Goal: Task Accomplishment & Management: Use online tool/utility

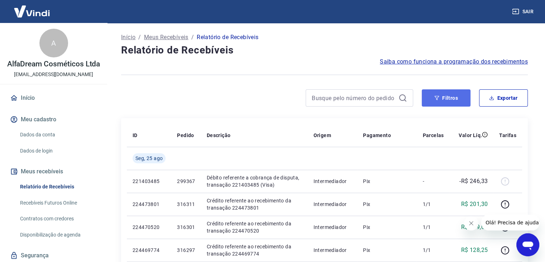
click at [464, 102] on button "Filtros" at bounding box center [446, 97] width 49 height 17
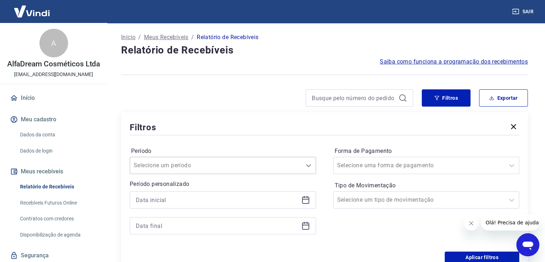
click at [311, 165] on div "Selecione um período" at bounding box center [223, 165] width 186 height 17
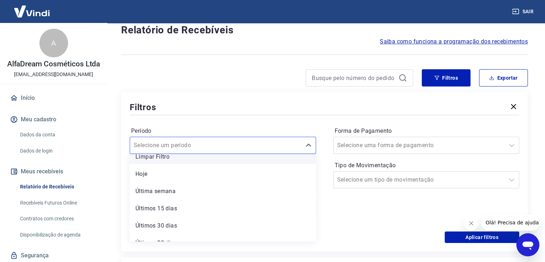
scroll to position [1, 0]
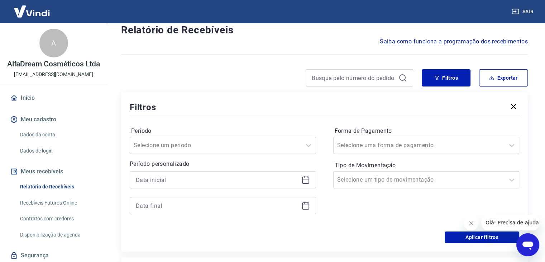
click at [353, 215] on div "Forma de Pagamento Selecione uma forma de pagamento Tipo de Movimentação Seleci…" at bounding box center [426, 174] width 186 height 98
click at [308, 178] on icon at bounding box center [305, 179] width 7 height 7
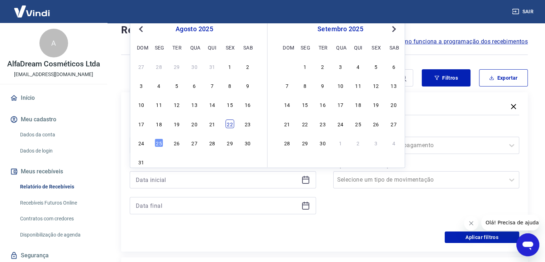
click at [228, 122] on div "22" at bounding box center [229, 123] width 9 height 9
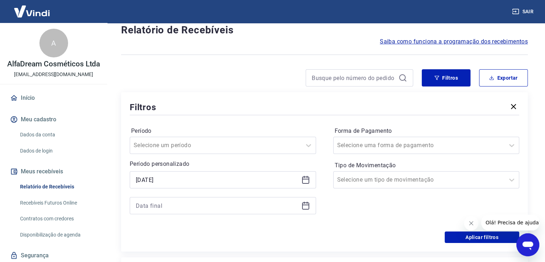
type input "22/08/2025"
click at [303, 208] on icon at bounding box center [305, 205] width 9 height 9
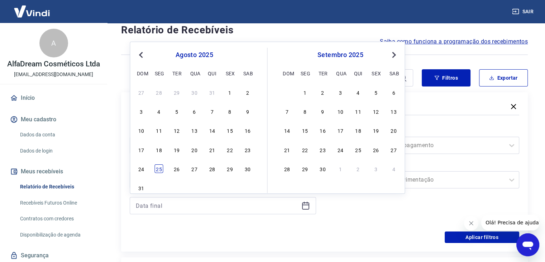
click at [159, 169] on div "25" at bounding box center [159, 168] width 9 height 9
type input "25/08/2025"
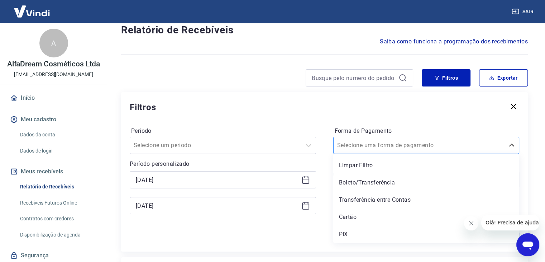
click at [409, 148] on div at bounding box center [419, 145] width 164 height 10
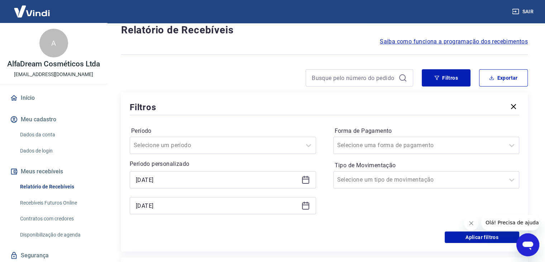
click at [270, 239] on div "Aplicar filtros" at bounding box center [325, 236] width 390 height 11
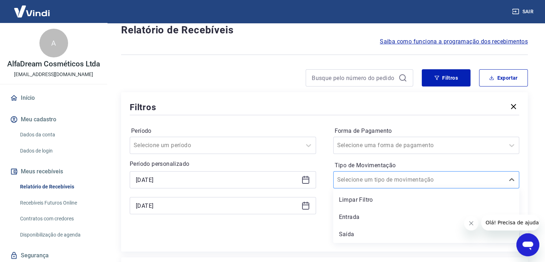
click at [395, 182] on input "Tipo de Movimentação" at bounding box center [373, 179] width 72 height 9
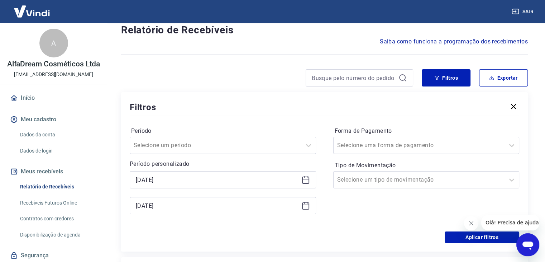
click at [297, 230] on div "Período Selecione um período Período personalizado Selected date: sexta-feira, …" at bounding box center [325, 174] width 390 height 115
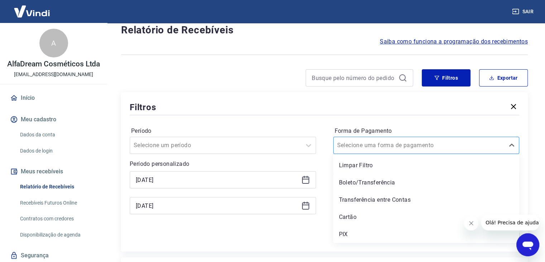
click at [414, 145] on div at bounding box center [419, 145] width 164 height 10
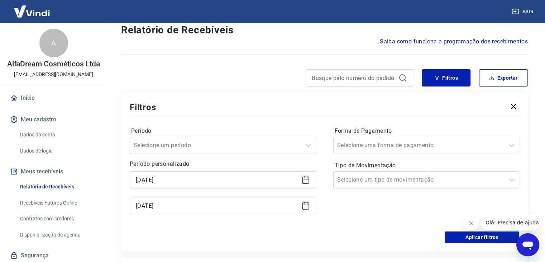
click at [288, 238] on div "Aplicar filtros" at bounding box center [325, 236] width 390 height 11
click at [470, 220] on icon "Fechar mensagem da empresa" at bounding box center [472, 223] width 6 height 6
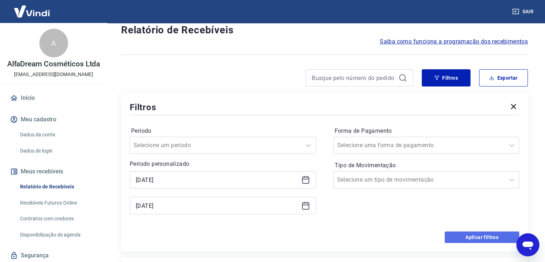
click at [475, 234] on button "Aplicar filtros" at bounding box center [482, 236] width 75 height 11
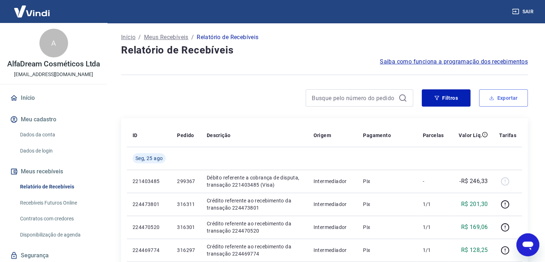
click at [489, 101] on button "Exportar" at bounding box center [503, 97] width 49 height 17
type input "22/08/2025"
type input "25/08/2025"
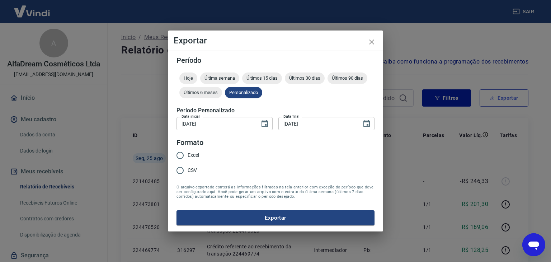
click at [489, 101] on div "Exportar Período Hoje Última semana Últimos 15 dias Últimos 30 dias Últimos 90 …" at bounding box center [275, 131] width 551 height 262
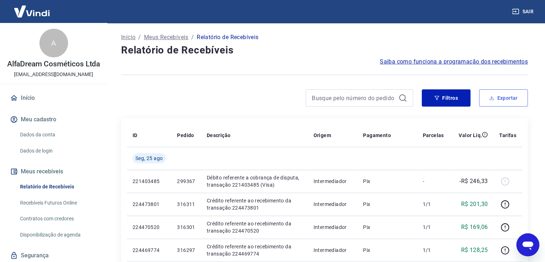
click at [504, 95] on button "Exportar" at bounding box center [503, 97] width 49 height 17
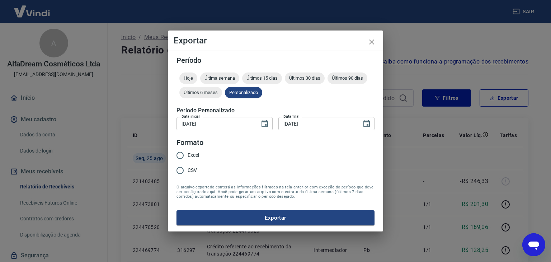
click at [190, 156] on span "Excel" at bounding box center [192, 155] width 11 height 8
click at [187, 156] on input "Excel" at bounding box center [179, 155] width 15 height 15
radio input "true"
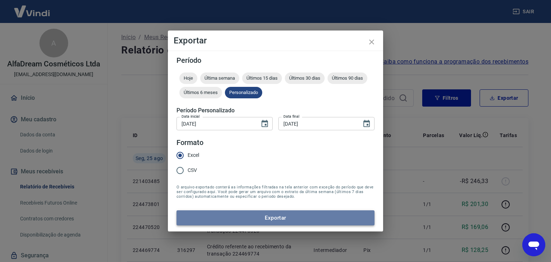
click at [289, 218] on button "Exportar" at bounding box center [275, 217] width 198 height 15
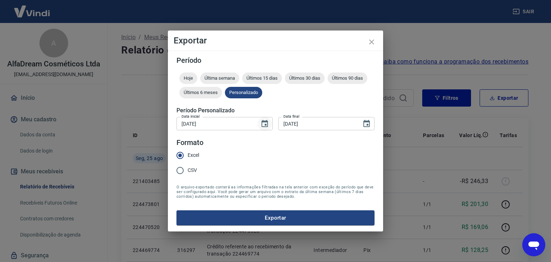
click at [265, 127] on icon "Choose date, selected date is 22 de ago de 2025" at bounding box center [264, 123] width 6 height 7
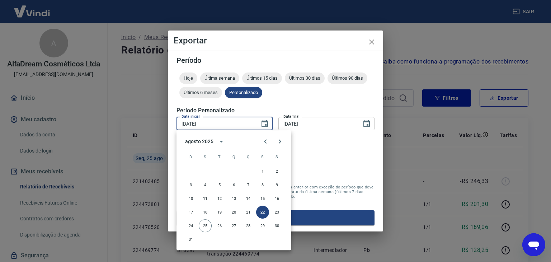
click at [445, 37] on div "Exportar Período Hoje Última semana Últimos 15 dias Últimos 30 dias Últimos 90 …" at bounding box center [275, 131] width 551 height 262
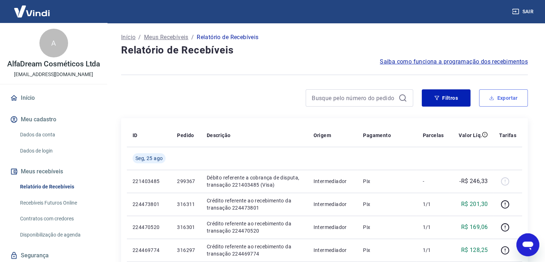
click at [485, 98] on button "Exportar" at bounding box center [503, 97] width 49 height 17
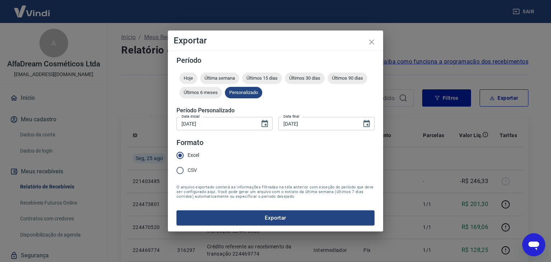
click at [193, 168] on span "CSV" at bounding box center [191, 170] width 9 height 8
click at [187, 168] on input "CSV" at bounding box center [179, 170] width 15 height 15
radio input "true"
click at [262, 122] on icon "Choose date, selected date is 22 de ago de 2025" at bounding box center [264, 123] width 6 height 7
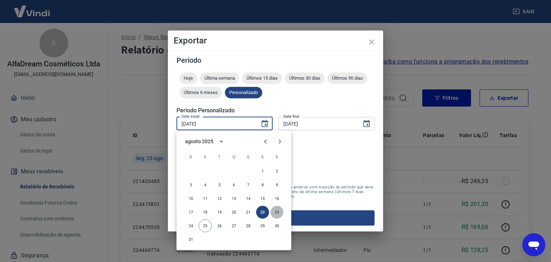
click at [276, 212] on button "23" at bounding box center [276, 211] width 13 height 13
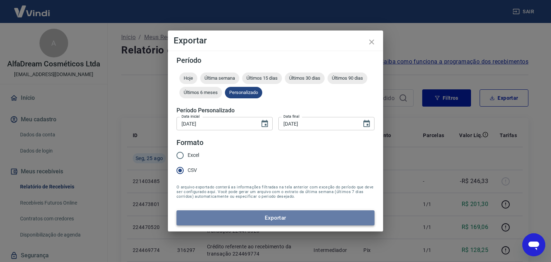
click at [278, 220] on button "Exportar" at bounding box center [275, 217] width 198 height 15
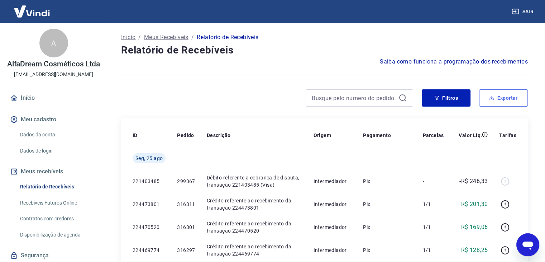
click at [496, 99] on button "Exportar" at bounding box center [503, 97] width 49 height 17
type input "22/08/2025"
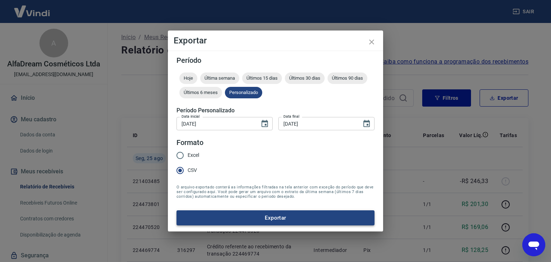
click at [277, 219] on button "Exportar" at bounding box center [275, 217] width 198 height 15
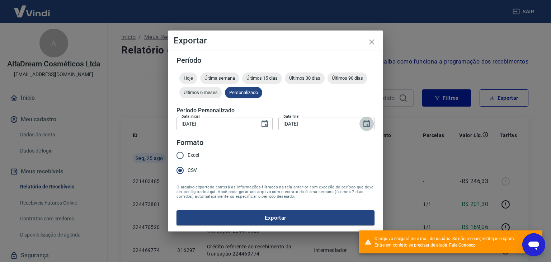
click at [367, 124] on icon "Choose date, selected date is 25 de ago de 2025" at bounding box center [366, 123] width 6 height 7
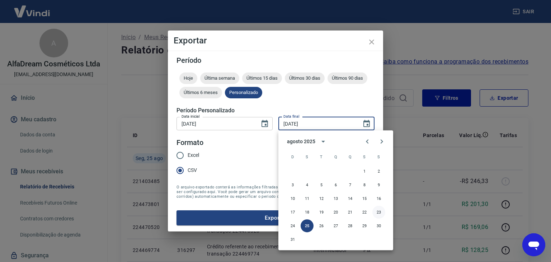
click at [380, 212] on button "23" at bounding box center [378, 211] width 13 height 13
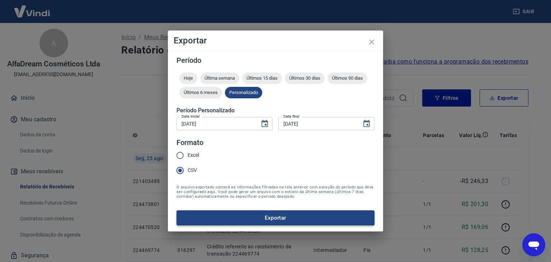
click at [304, 213] on button "Exportar" at bounding box center [275, 217] width 198 height 15
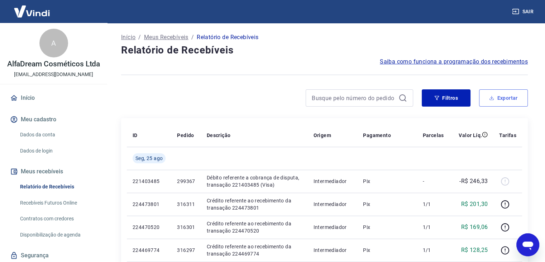
click at [506, 96] on button "Exportar" at bounding box center [503, 97] width 49 height 17
type input "25/08/2025"
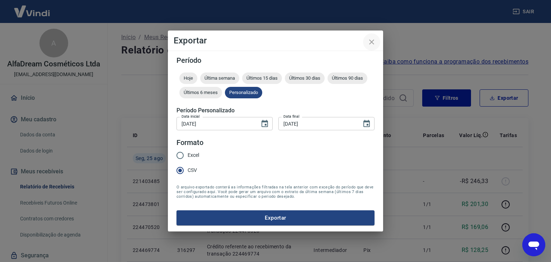
click at [372, 41] on icon "close" at bounding box center [371, 41] width 5 height 5
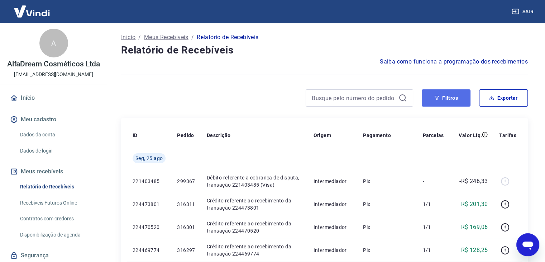
click at [459, 96] on button "Filtros" at bounding box center [446, 97] width 49 height 17
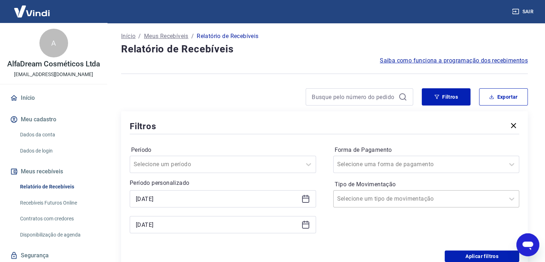
click at [370, 200] on input "Tipo de Movimentação" at bounding box center [373, 198] width 72 height 9
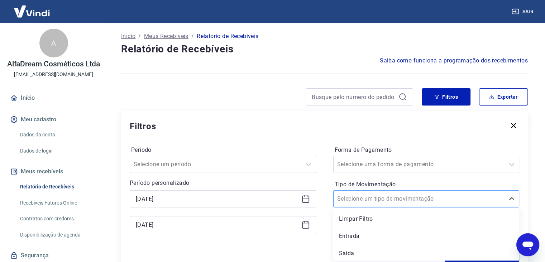
scroll to position [1, 0]
click at [366, 234] on div "Entrada" at bounding box center [426, 235] width 186 height 14
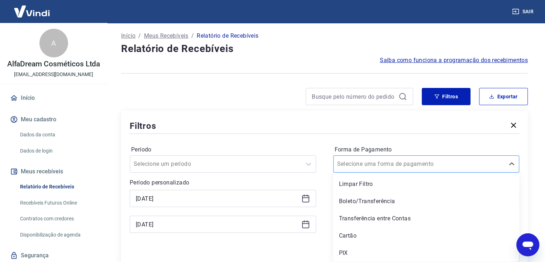
click at [385, 164] on input "Forma de Pagamento" at bounding box center [373, 164] width 72 height 9
click at [365, 200] on div "Boleto/Transferência" at bounding box center [426, 201] width 186 height 14
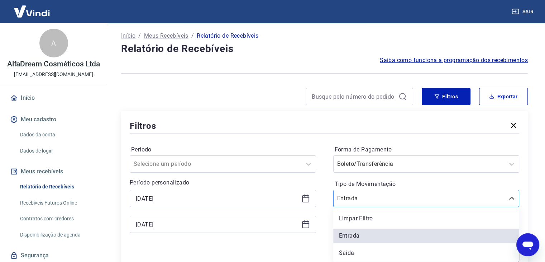
click at [367, 202] on input "Tipo de Movimentação" at bounding box center [373, 198] width 72 height 9
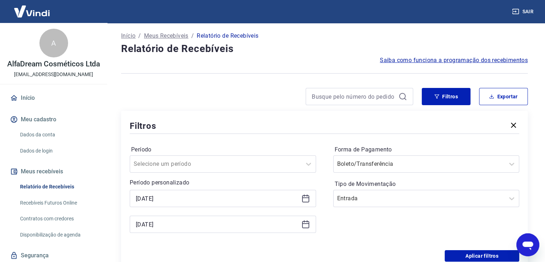
click at [489, 183] on label "Tipo de Movimentação" at bounding box center [427, 184] width 184 height 9
click at [519, 100] on button "Exportar" at bounding box center [503, 96] width 49 height 17
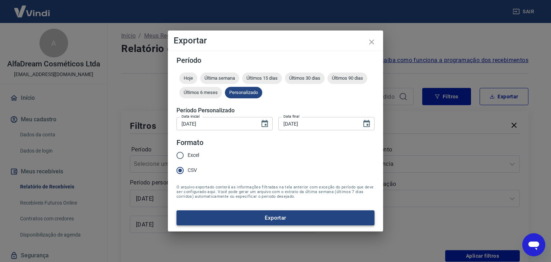
click at [264, 217] on button "Exportar" at bounding box center [275, 217] width 198 height 15
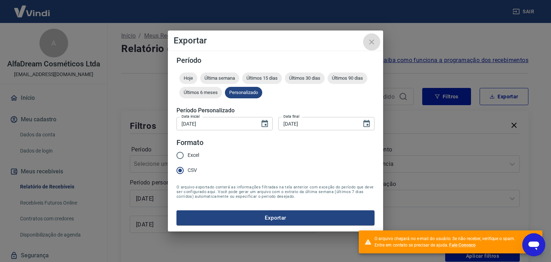
click at [372, 42] on icon "close" at bounding box center [371, 41] width 5 height 5
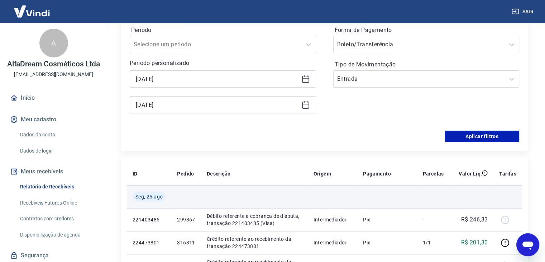
scroll to position [97, 0]
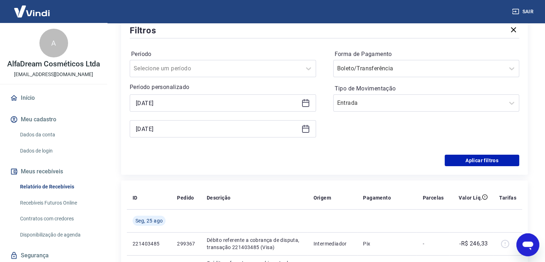
click at [304, 103] on icon at bounding box center [305, 103] width 9 height 9
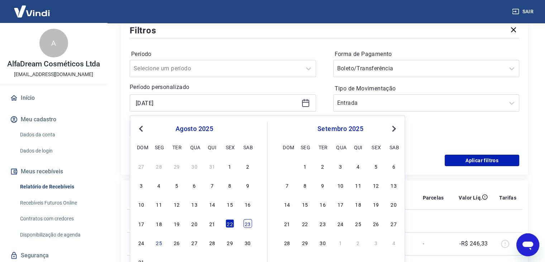
click at [249, 221] on div "23" at bounding box center [247, 223] width 9 height 9
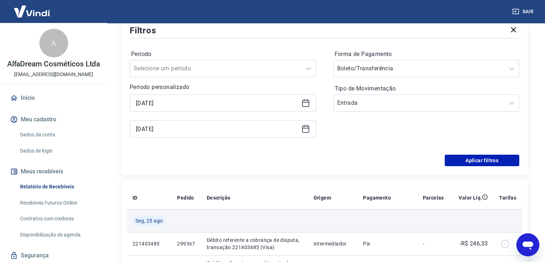
type input "23/08/2025"
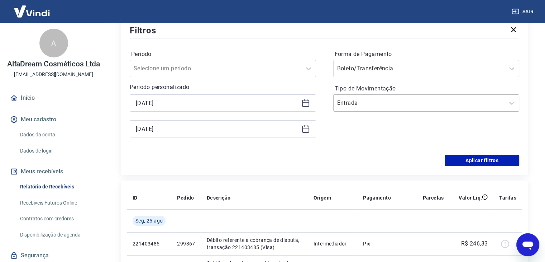
click at [446, 109] on div "Entrada" at bounding box center [426, 102] width 186 height 17
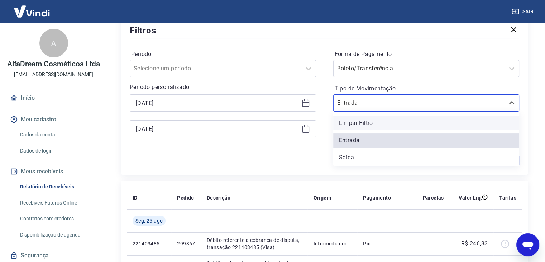
click at [391, 123] on div "Limpar Filtro" at bounding box center [426, 123] width 186 height 14
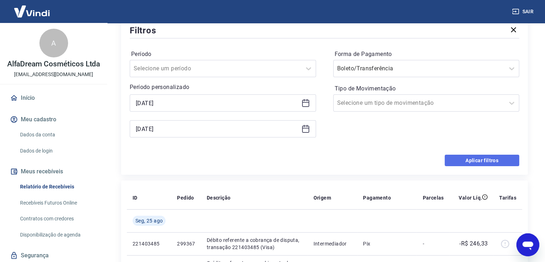
click at [476, 159] on button "Aplicar filtros" at bounding box center [482, 160] width 75 height 11
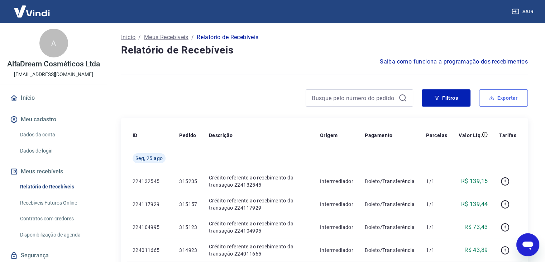
click at [494, 98] on icon "button" at bounding box center [491, 97] width 5 height 5
type input "23/08/2025"
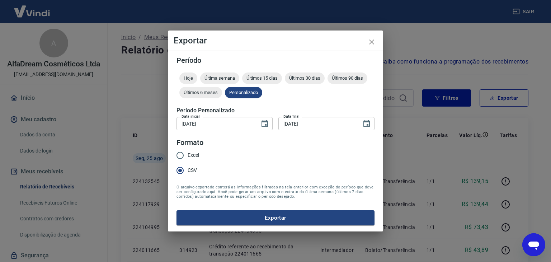
click at [308, 213] on button "Exportar" at bounding box center [275, 217] width 198 height 15
